Goal: Use online tool/utility: Utilize a website feature to perform a specific function

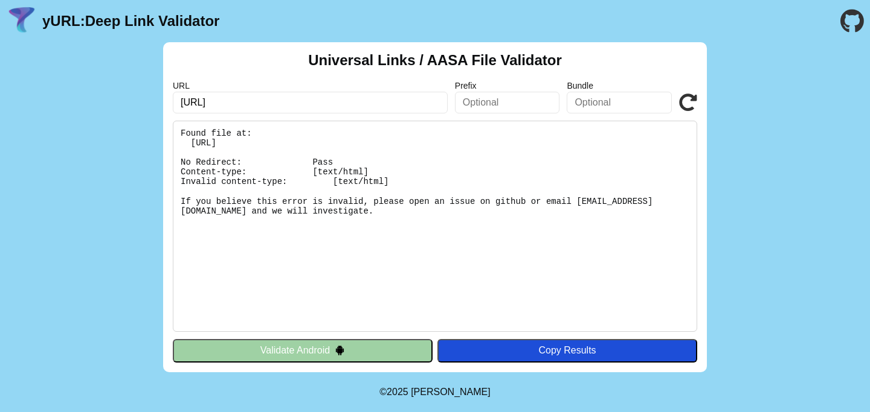
click at [690, 98] on icon at bounding box center [688, 103] width 18 height 18
click at [692, 97] on icon at bounding box center [688, 103] width 18 height 18
